Goal: Task Accomplishment & Management: Manage account settings

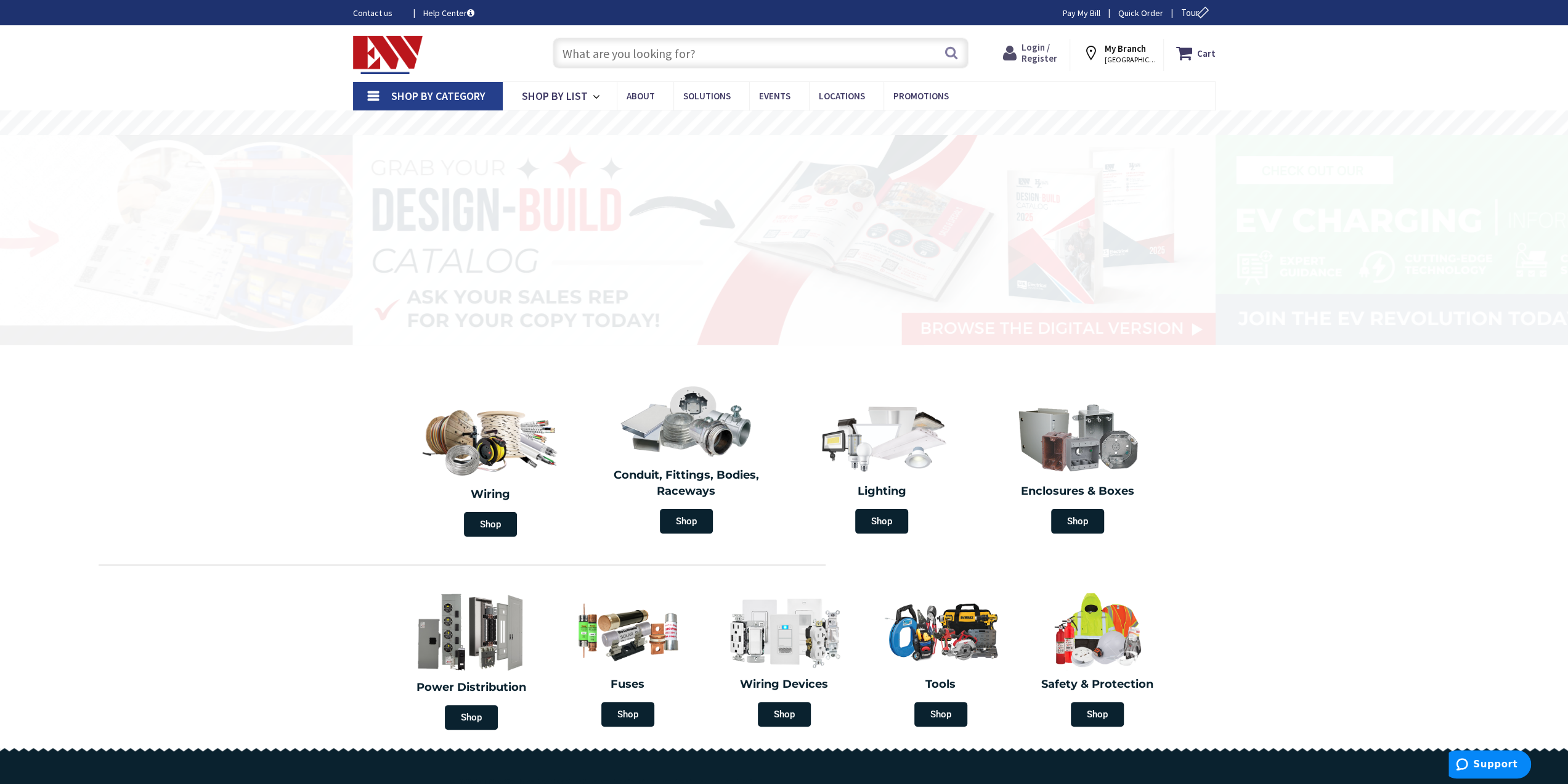
click at [1028, 49] on span "Login / Register" at bounding box center [1039, 53] width 35 height 23
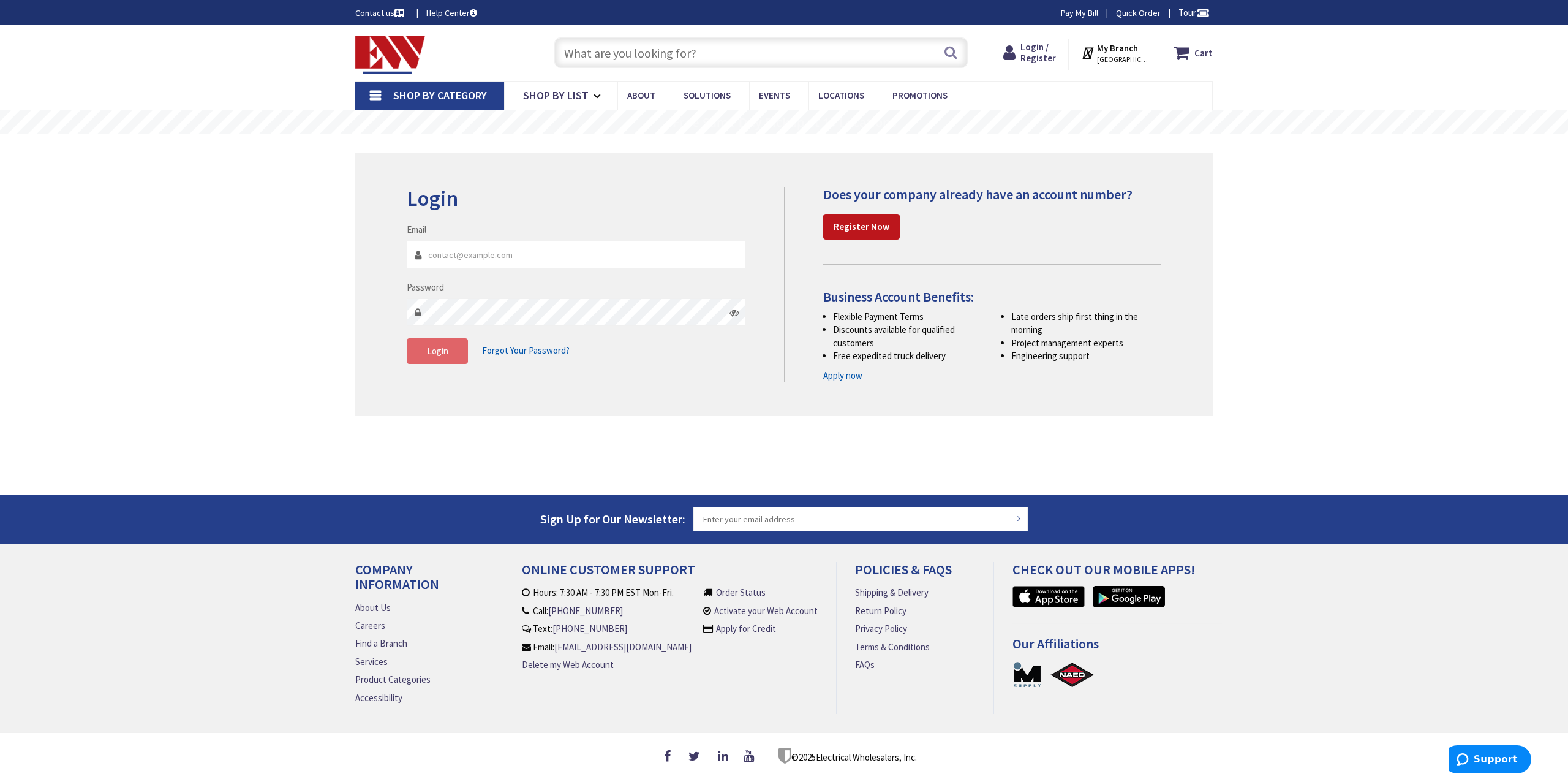
type input "[EMAIL_ADDRESS][DOMAIN_NAME]"
click at [451, 356] on button "Login" at bounding box center [438, 351] width 61 height 26
